Goal: Task Accomplishment & Management: Complete application form

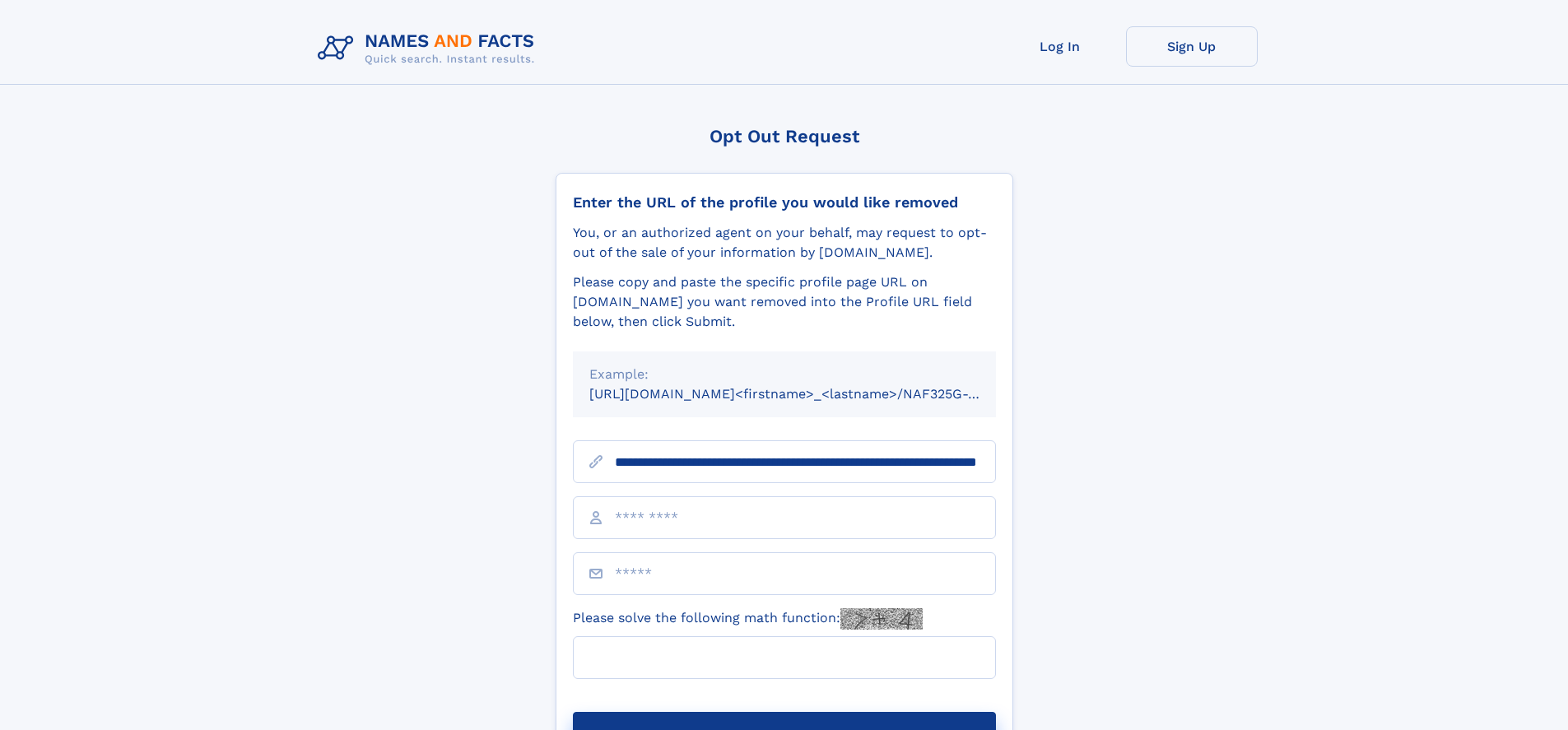
scroll to position [0, 159]
type input "**********"
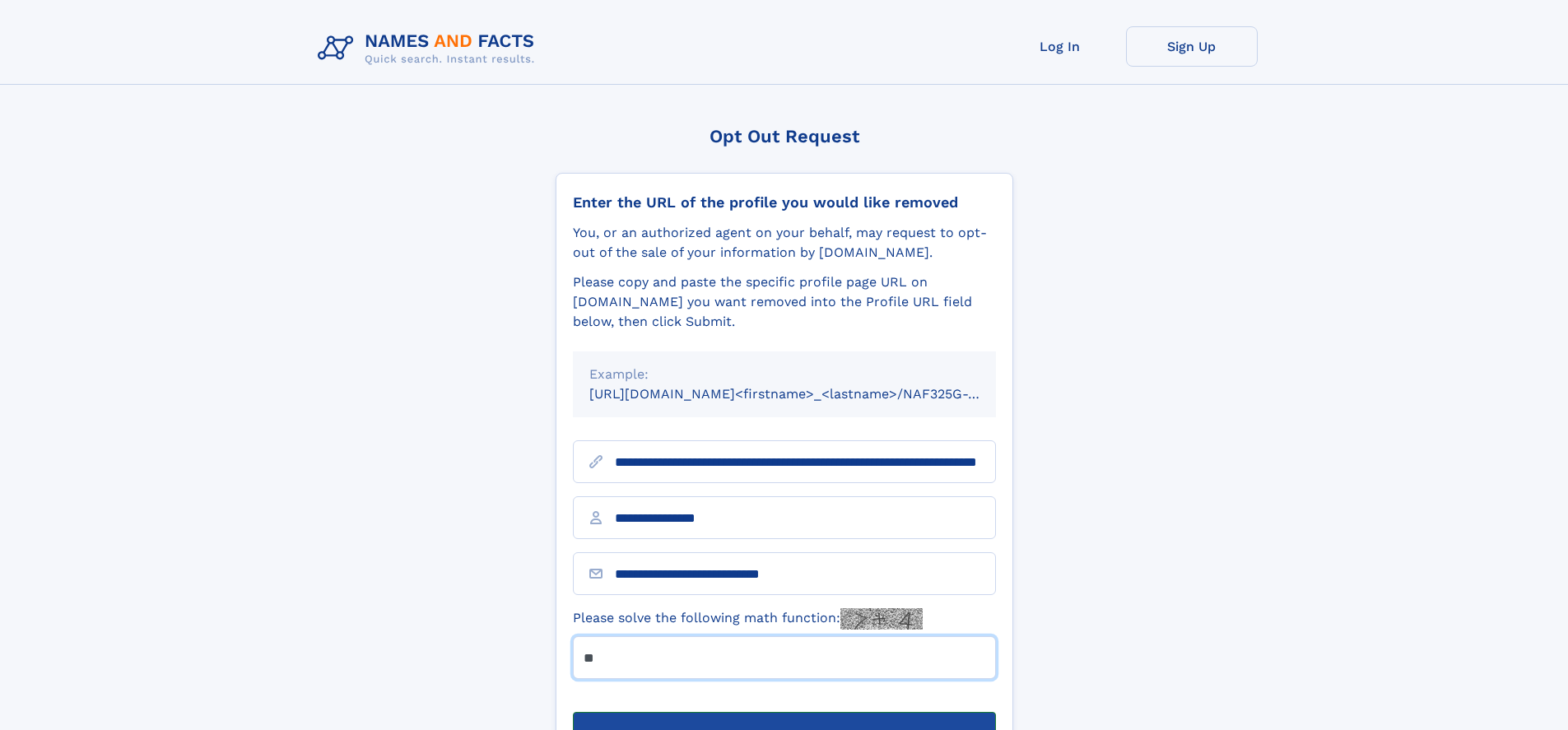
type input "**"
click at [784, 712] on button "Submit Opt Out Request" at bounding box center [784, 738] width 423 height 53
